Goal: Transaction & Acquisition: Purchase product/service

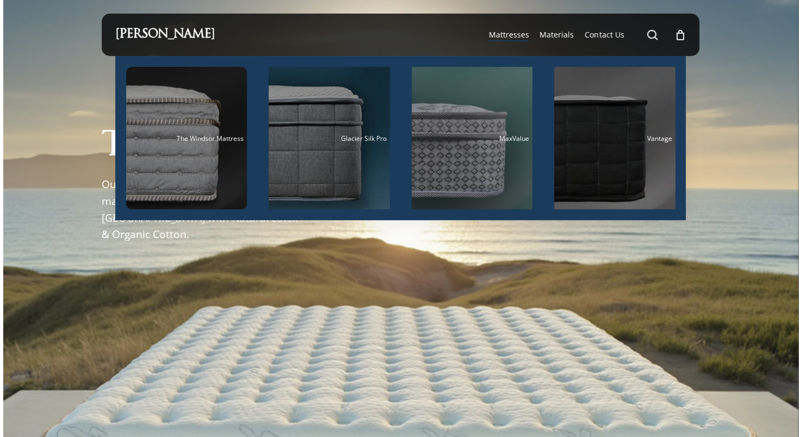
click at [529, 36] on span "Mattresses" at bounding box center [508, 34] width 40 height 10
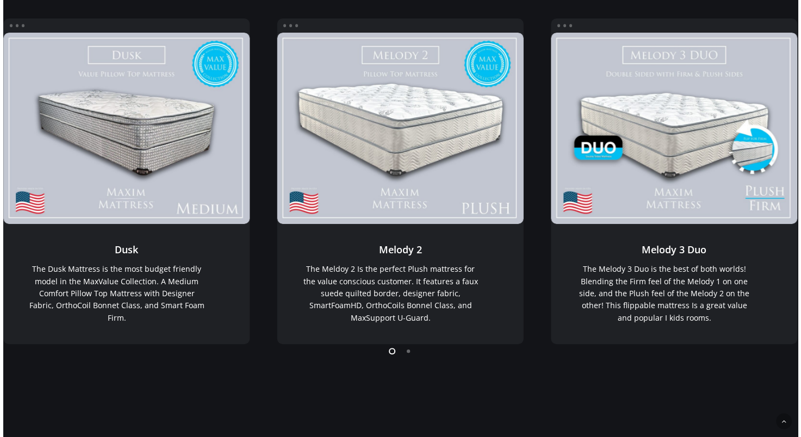
scroll to position [206, 0]
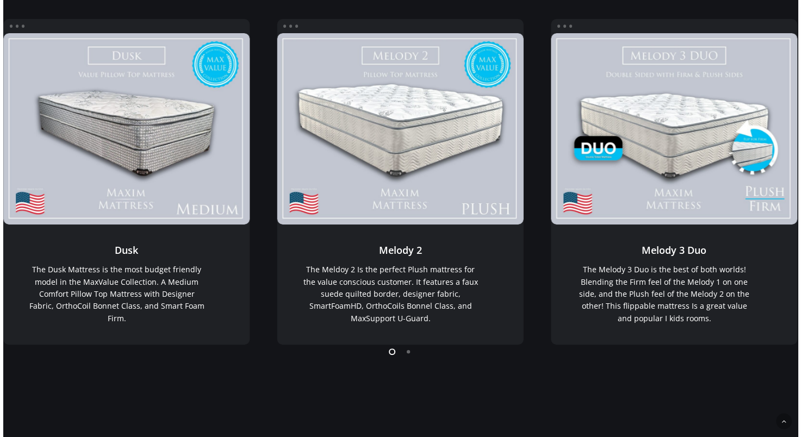
click at [416, 350] on li "Page dot 2" at bounding box center [409, 351] width 16 height 16
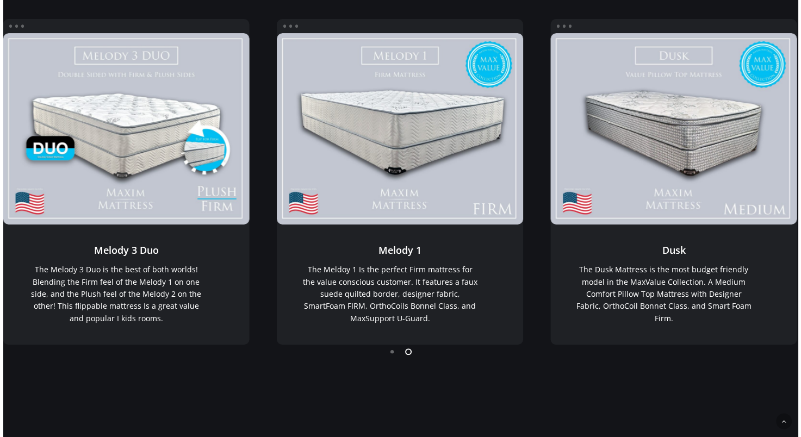
click at [416, 350] on li "Page dot 2" at bounding box center [409, 351] width 16 height 16
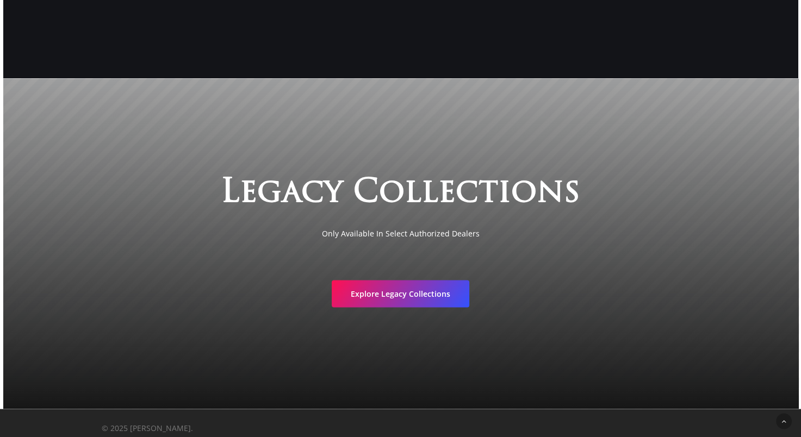
scroll to position [1831, 0]
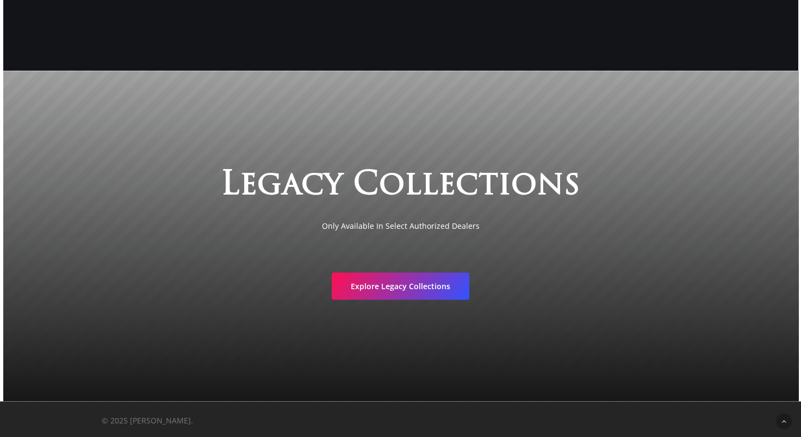
click at [678, 127] on div at bounding box center [401, 236] width 796 height 331
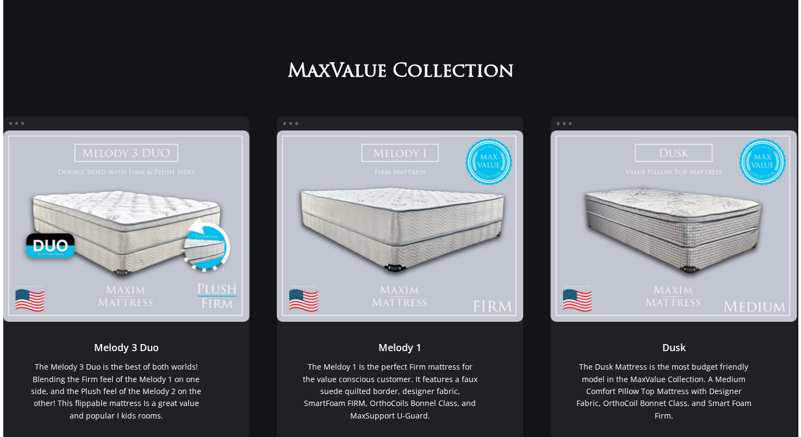
scroll to position [264, 0]
